Goal: Use online tool/utility: Use online tool/utility

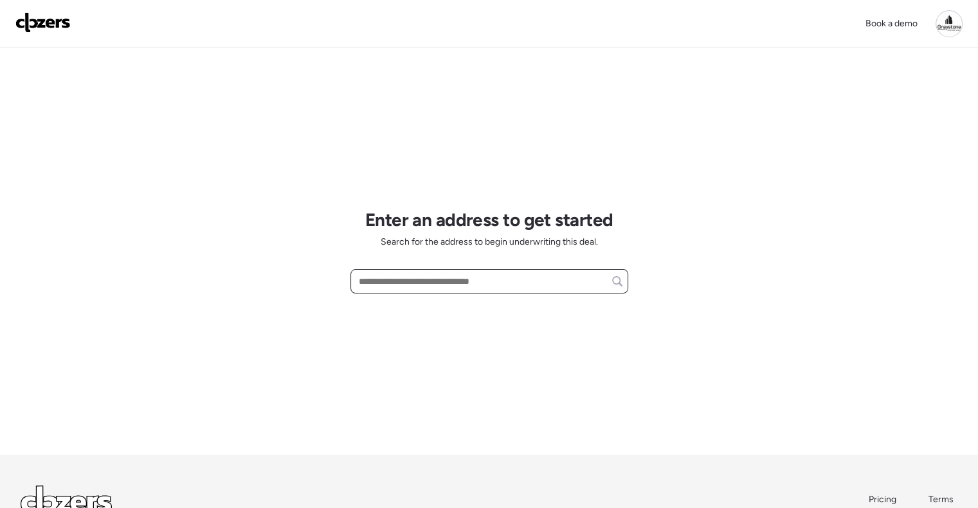
drag, startPoint x: 472, startPoint y: 280, endPoint x: 471, endPoint y: 289, distance: 8.5
click at [472, 287] on input "text" at bounding box center [489, 282] width 266 height 18
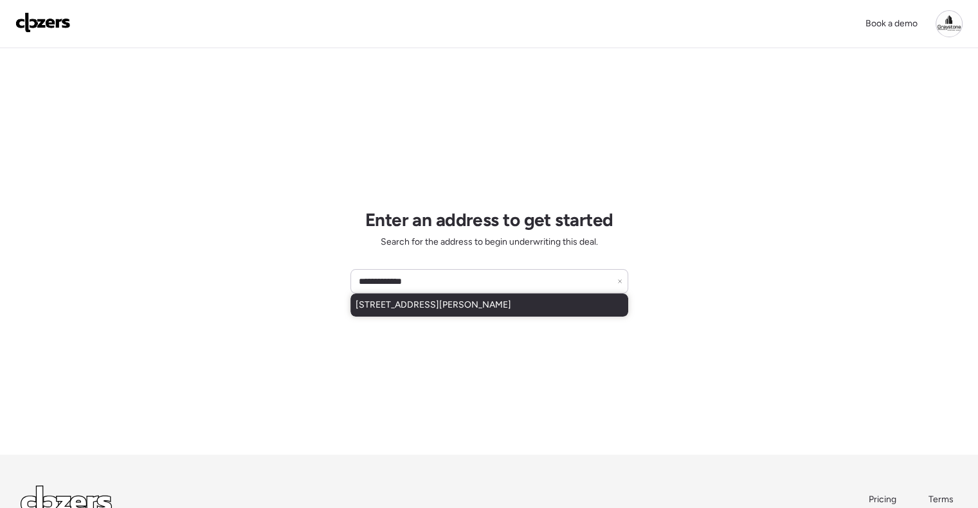
click at [495, 310] on span "[STREET_ADDRESS][PERSON_NAME]" at bounding box center [433, 305] width 156 height 13
type input "**********"
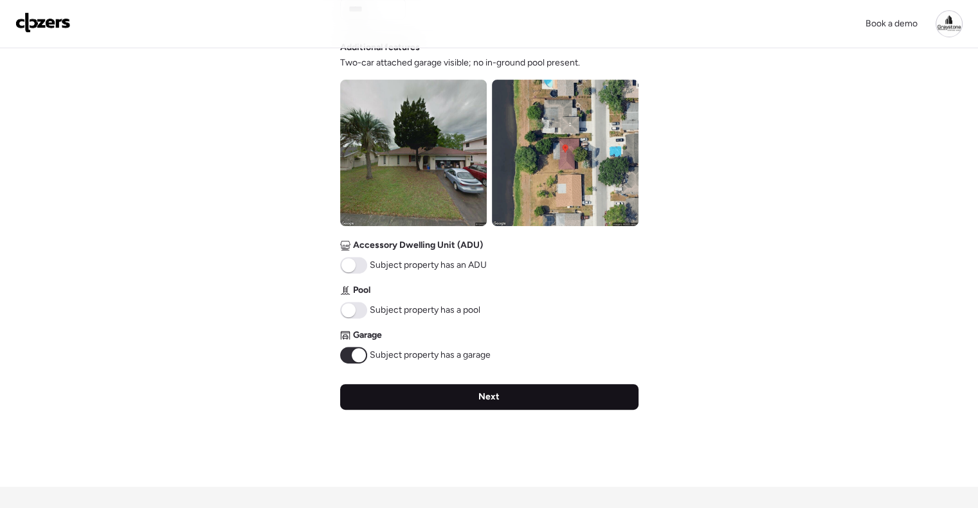
scroll to position [514, 0]
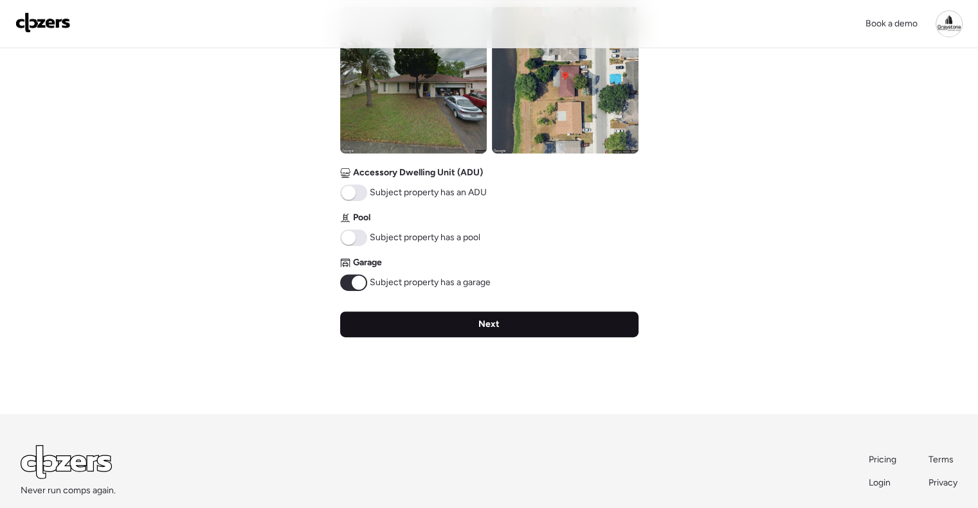
click at [455, 324] on div "Next" at bounding box center [489, 325] width 298 height 26
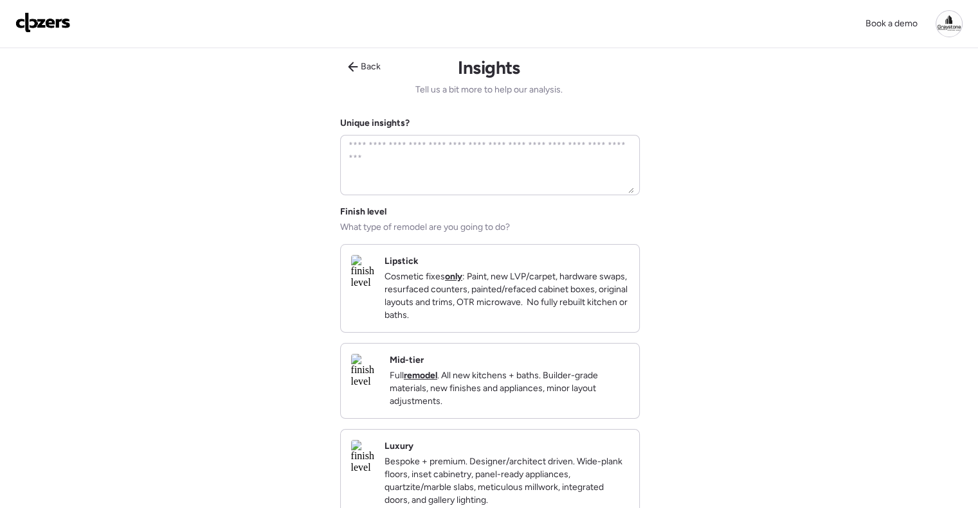
scroll to position [0, 0]
click at [488, 370] on div "Mid-tier Full remodel . All new kitchens + baths. Builder-grade materials, new …" at bounding box center [509, 383] width 239 height 54
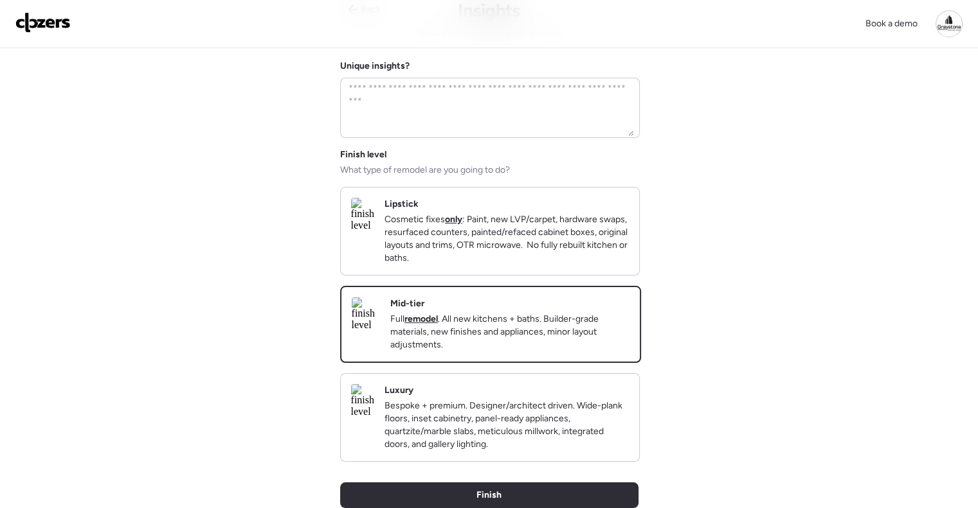
scroll to position [193, 0]
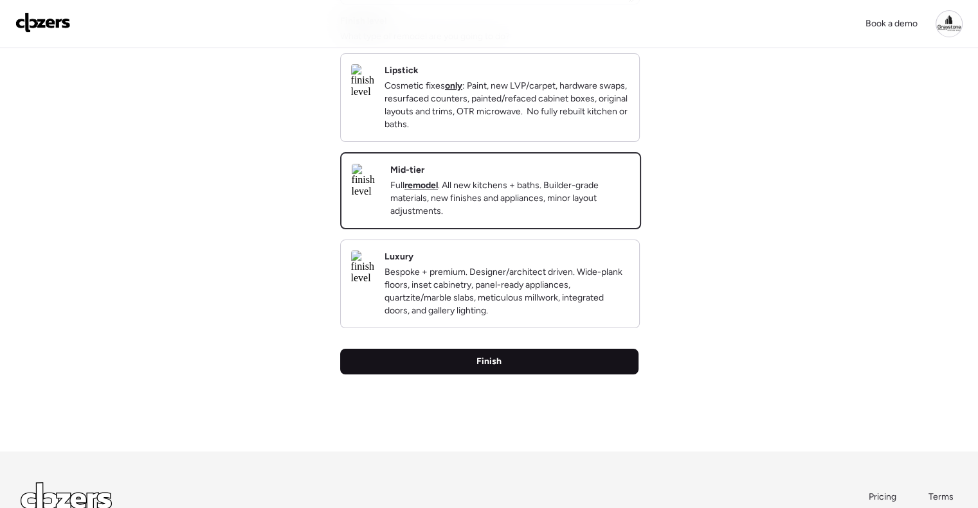
click at [510, 375] on div "Finish" at bounding box center [489, 362] width 298 height 26
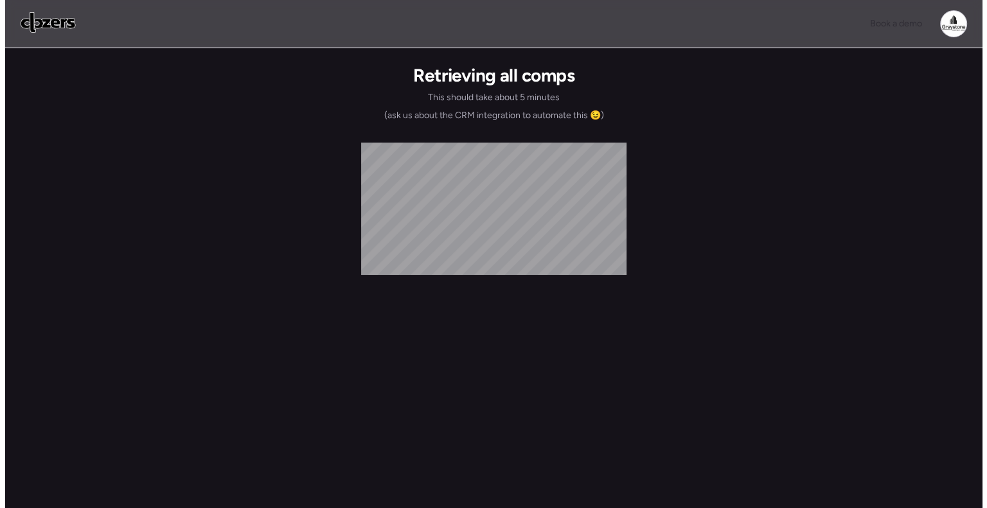
scroll to position [0, 0]
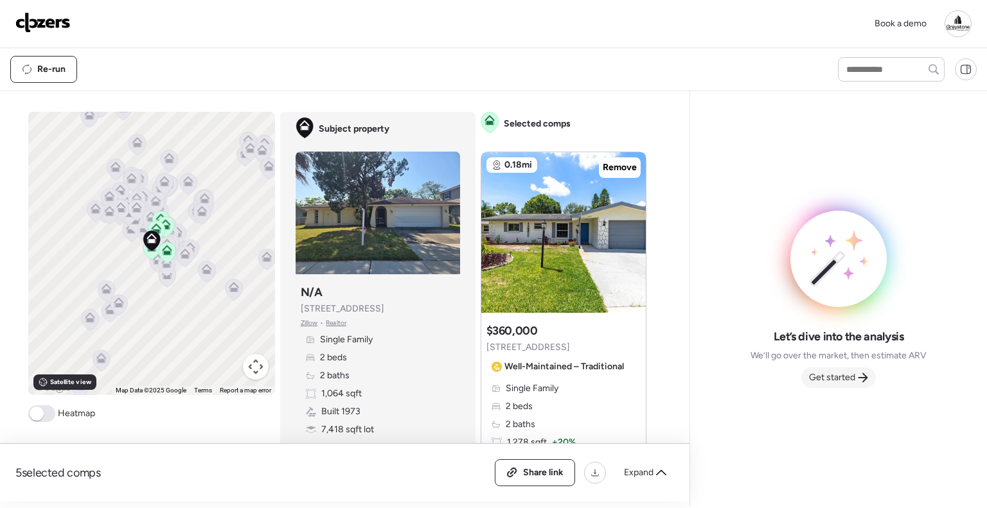
click at [837, 379] on span "Get started" at bounding box center [832, 378] width 46 height 13
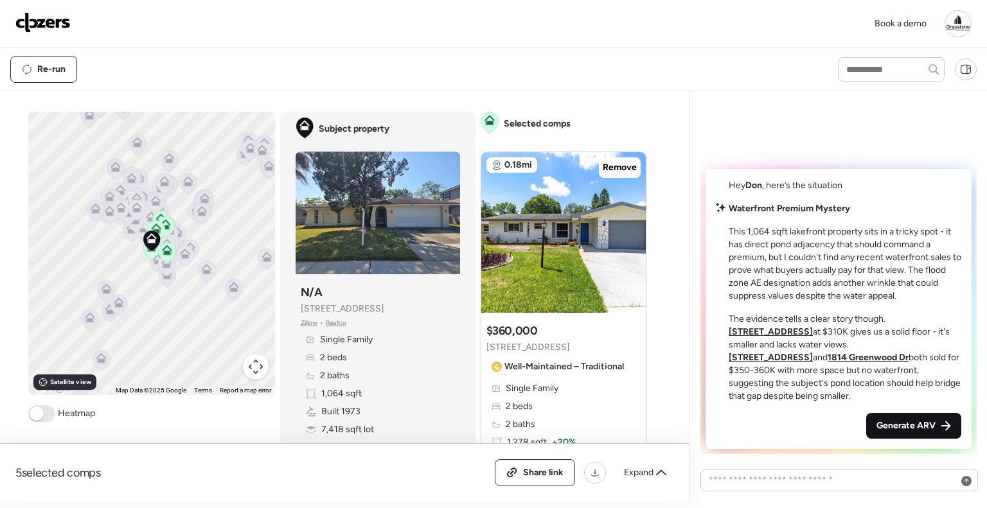
click at [902, 425] on span "Generate ARV" at bounding box center [906, 426] width 59 height 13
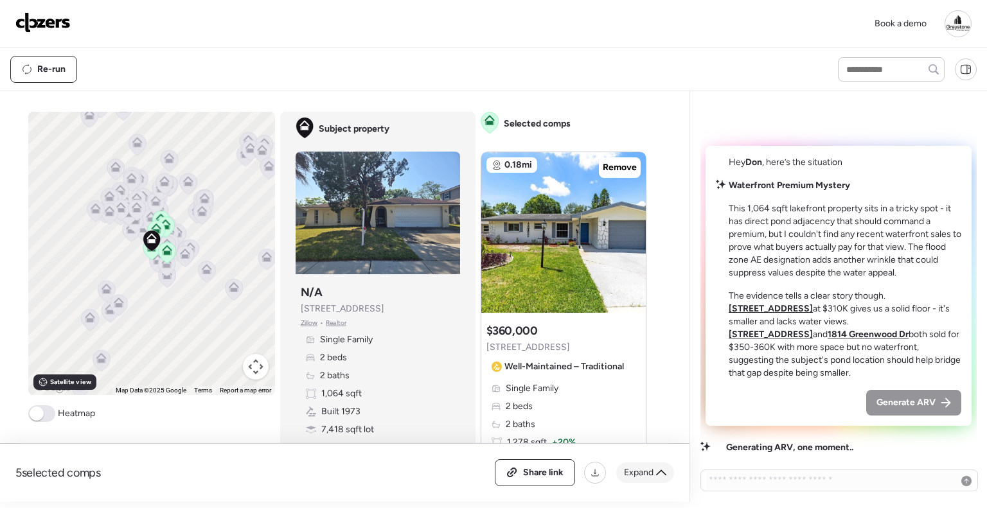
click at [638, 478] on span "Expand" at bounding box center [639, 473] width 30 height 13
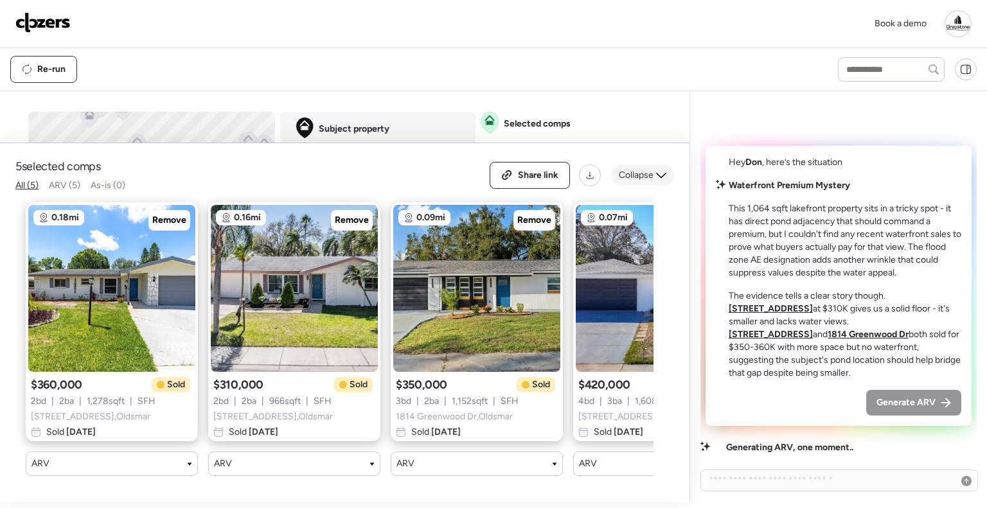
click at [650, 169] on span "Collapse" at bounding box center [636, 175] width 35 height 13
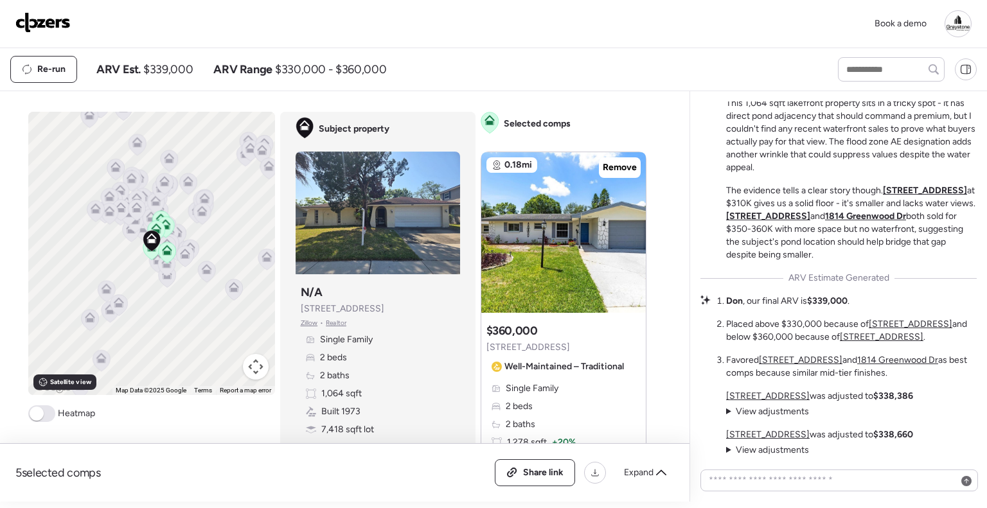
scroll to position [-138, 0]
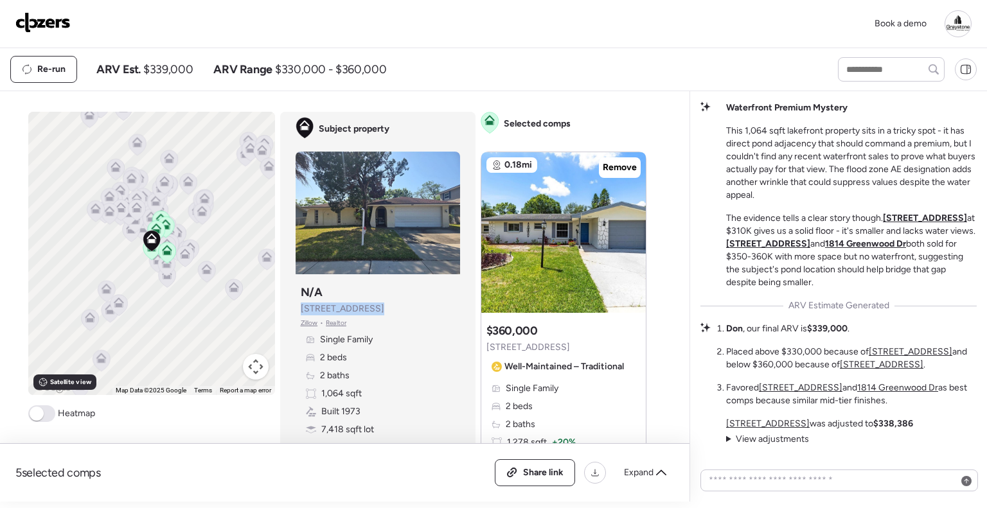
drag, startPoint x: 387, startPoint y: 309, endPoint x: 295, endPoint y: 309, distance: 91.9
click at [296, 309] on div "Subject property N/A [STREET_ADDRESS][PERSON_NAME] • Realtor Single Family 2 be…" at bounding box center [378, 370] width 165 height 180
copy span "[STREET_ADDRESS]"
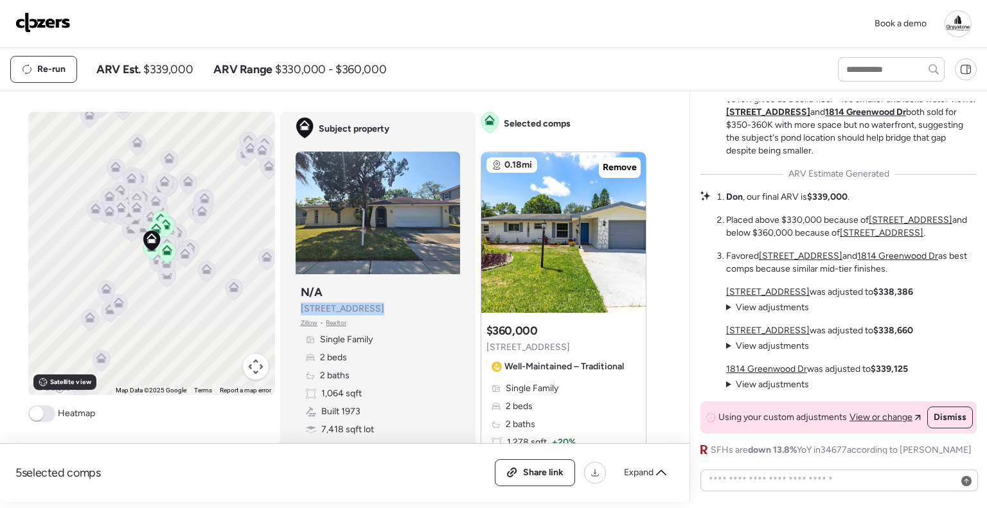
scroll to position [0, 0]
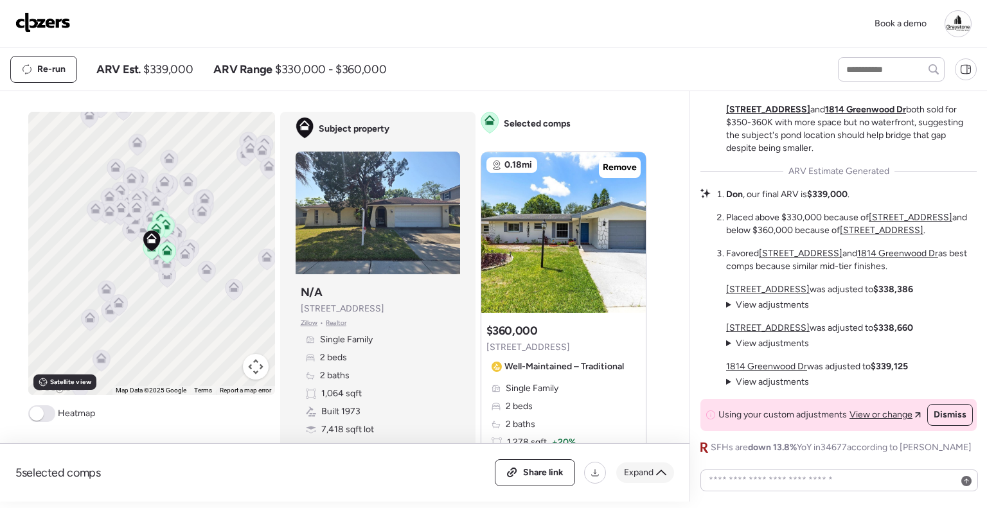
click at [636, 475] on span "Expand" at bounding box center [639, 473] width 30 height 13
